Goal: Information Seeking & Learning: Learn about a topic

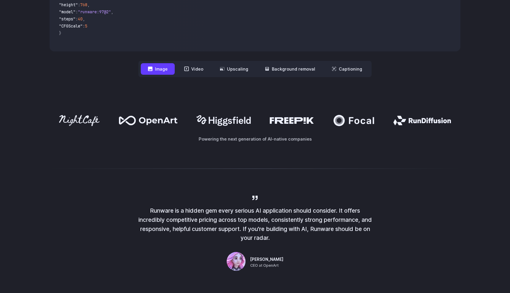
scroll to position [275, 0]
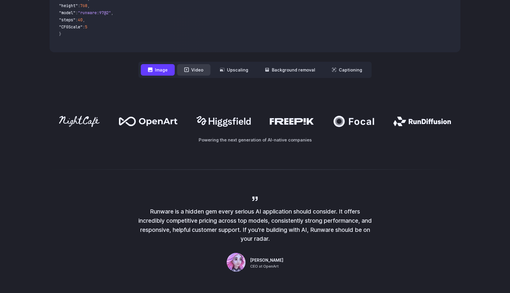
click at [193, 70] on button "Video" at bounding box center [193, 70] width 33 height 12
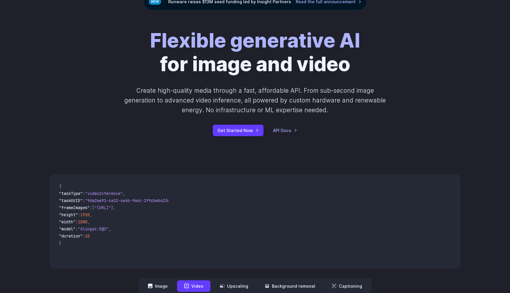
scroll to position [0, 0]
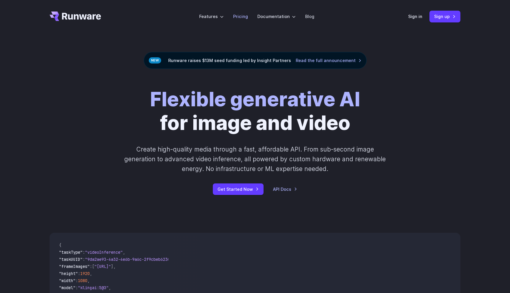
click at [245, 18] on link "Pricing" at bounding box center [240, 16] width 15 height 7
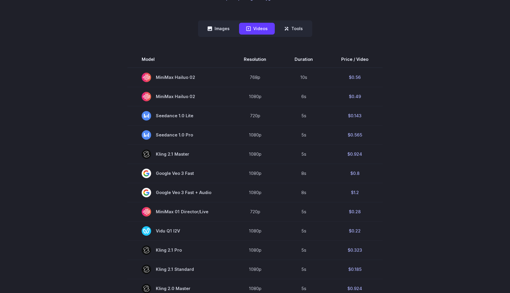
scroll to position [156, 0]
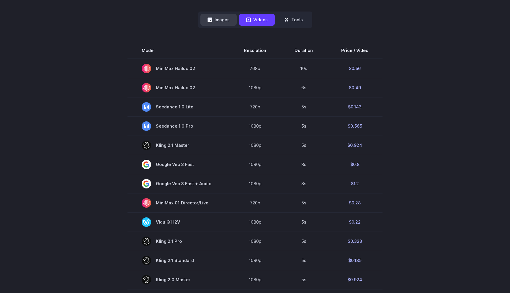
click at [219, 18] on button "Images" at bounding box center [218, 20] width 36 height 12
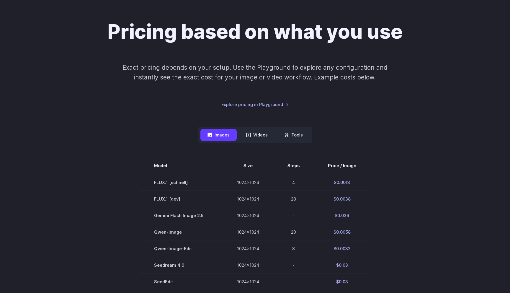
scroll to position [0, 0]
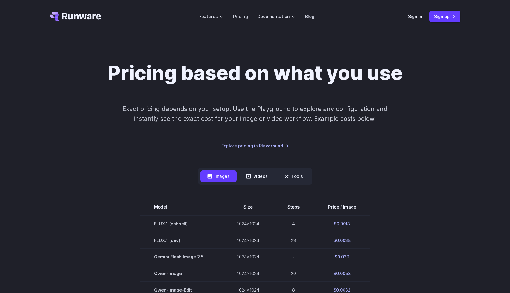
click at [74, 16] on icon "Go to /" at bounding box center [81, 16] width 39 height 7
